Goal: Navigation & Orientation: Find specific page/section

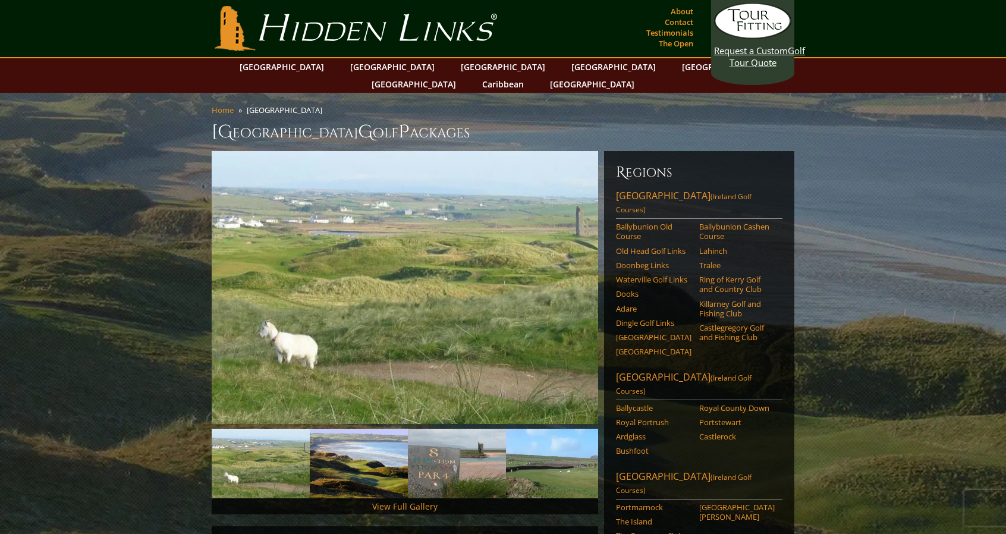
click at [282, 33] on link "Hidden Links Golf" at bounding box center [356, 28] width 288 height 45
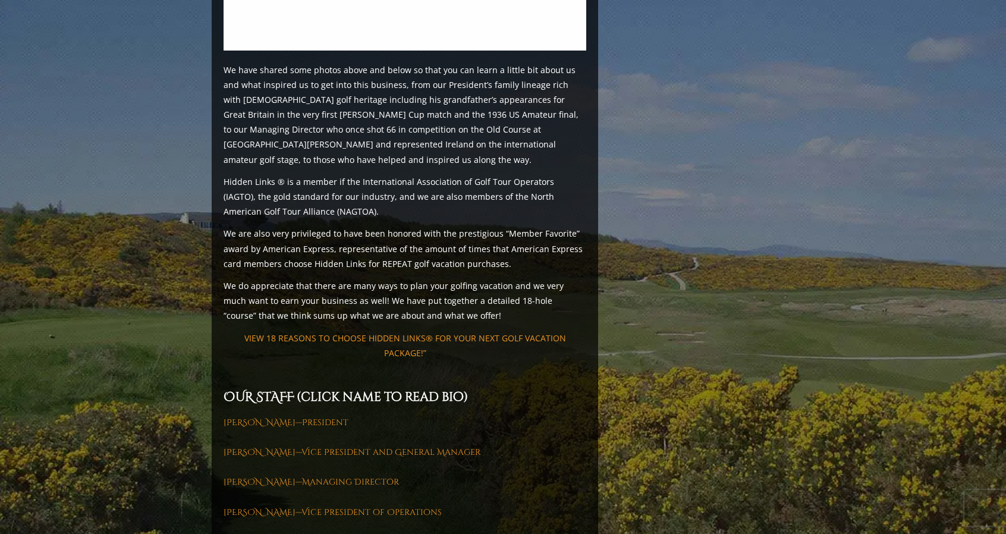
scroll to position [1384, 0]
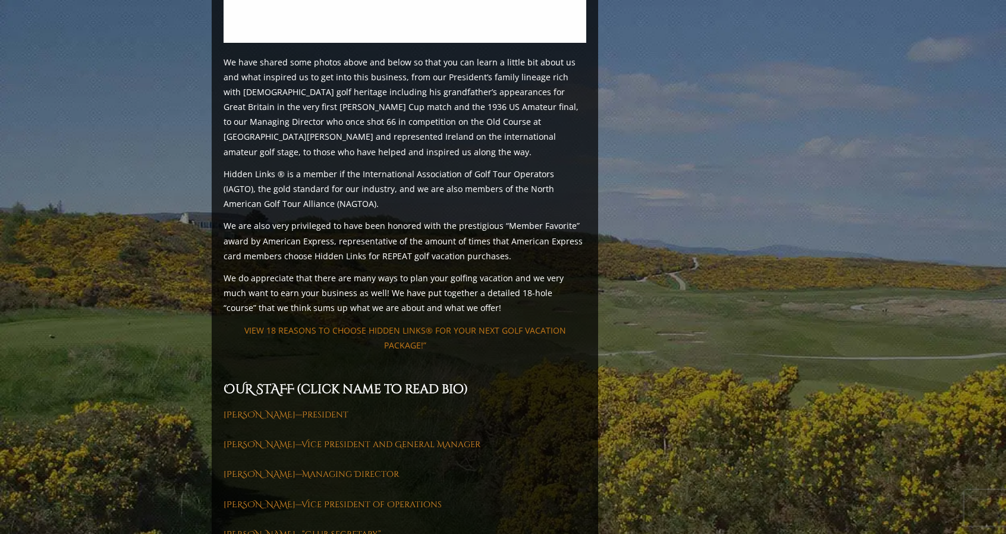
click at [439, 325] on link "VIEW 18 REASONS TO CHOOSE HIDDEN LINKS® FOR YOUR NEXT GOLF VACATION PACKAGE!”" at bounding box center [405, 338] width 322 height 26
